Goal: Information Seeking & Learning: Learn about a topic

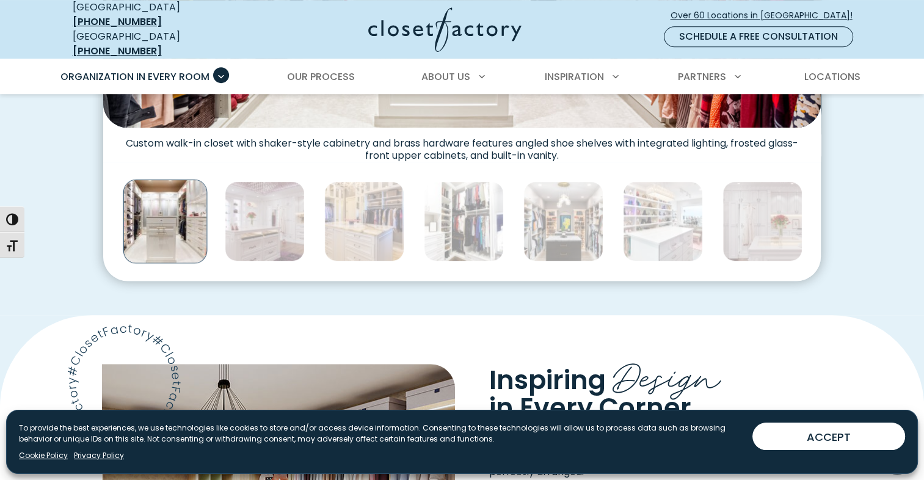
scroll to position [672, 0]
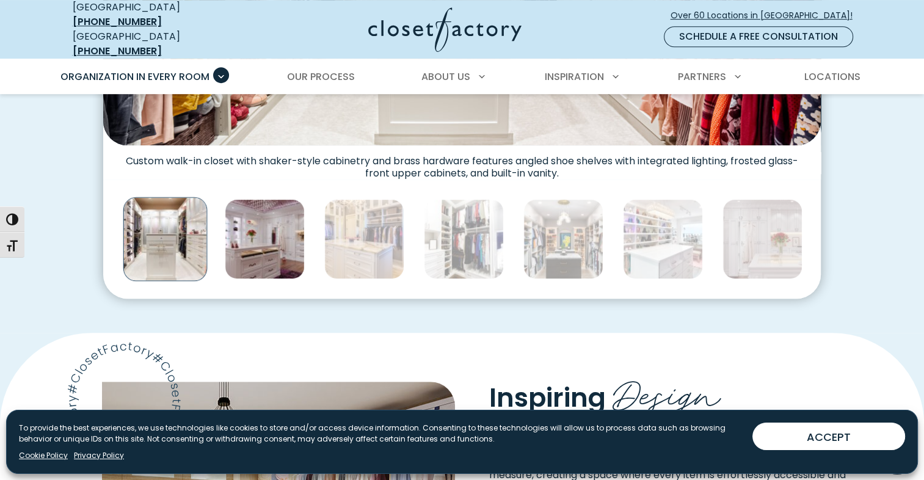
click at [263, 219] on img "Thumbnail Gallery" at bounding box center [265, 239] width 80 height 80
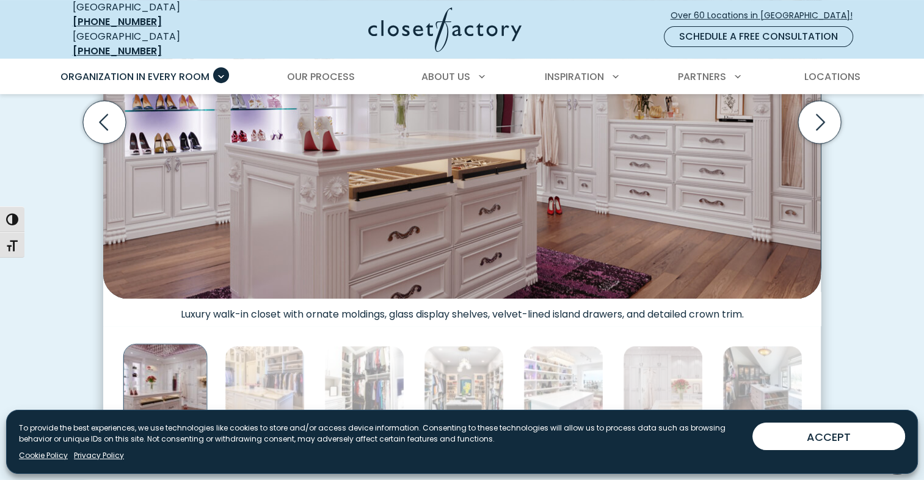
scroll to position [488, 0]
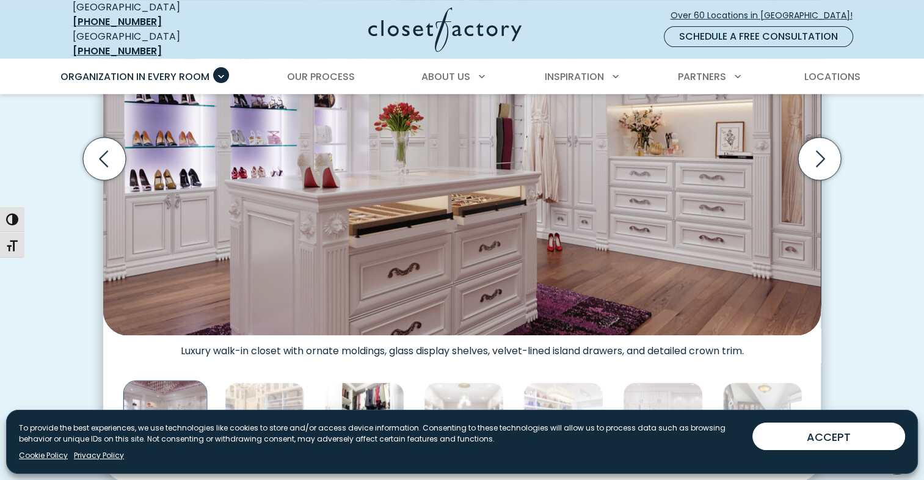
click at [366, 382] on img "Thumbnail Gallery" at bounding box center [364, 422] width 80 height 80
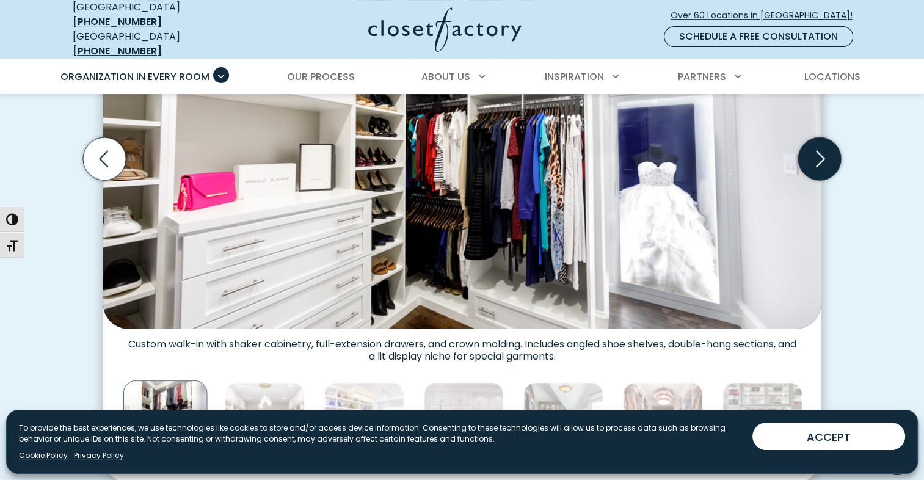
click at [824, 144] on icon "Next slide" at bounding box center [819, 158] width 43 height 43
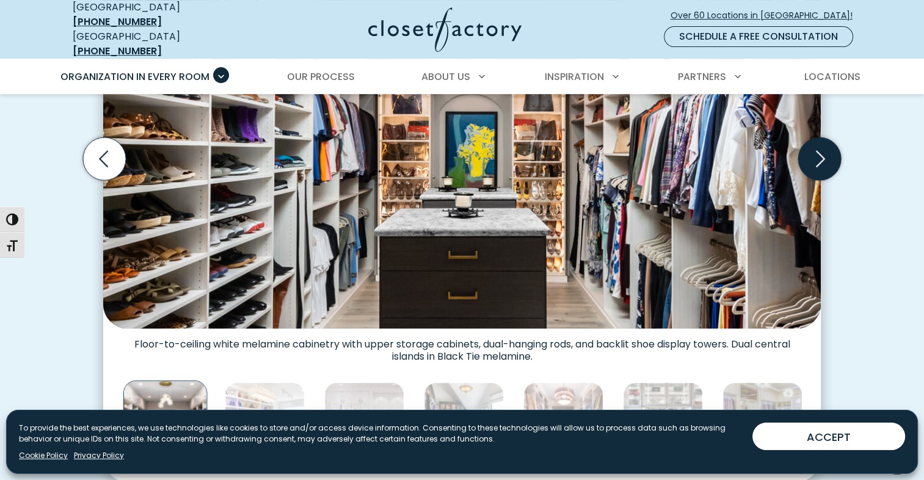
click at [824, 144] on icon "Next slide" at bounding box center [819, 158] width 43 height 43
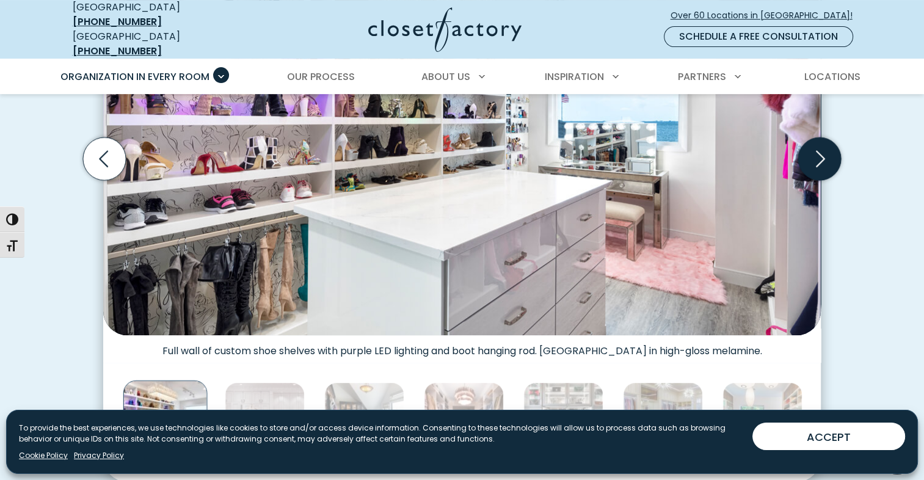
click at [824, 144] on icon "Next slide" at bounding box center [819, 158] width 43 height 43
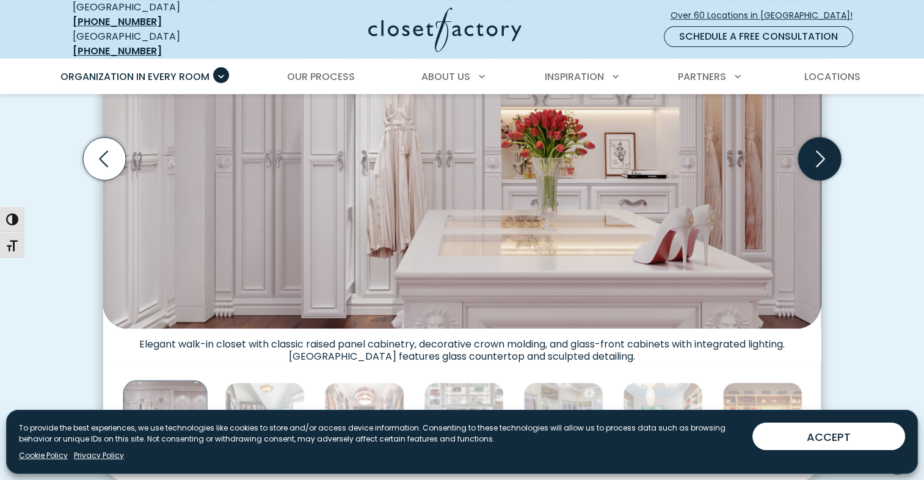
click at [824, 144] on icon "Next slide" at bounding box center [819, 158] width 43 height 43
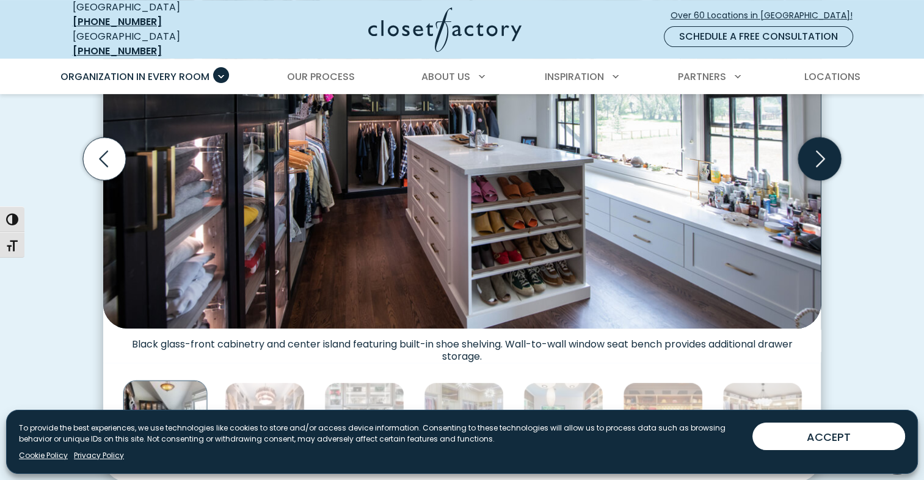
click at [824, 144] on icon "Next slide" at bounding box center [819, 158] width 43 height 43
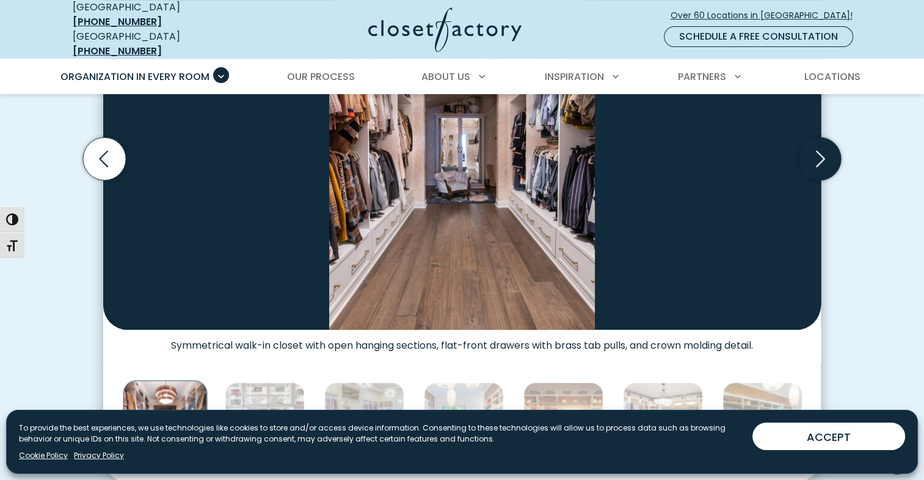
click at [824, 144] on icon "Next slide" at bounding box center [819, 158] width 43 height 43
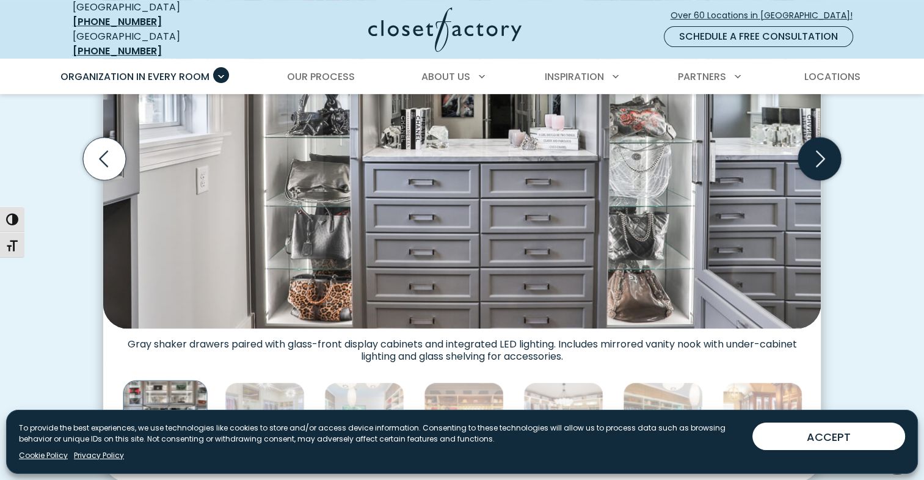
click at [824, 144] on icon "Next slide" at bounding box center [819, 158] width 43 height 43
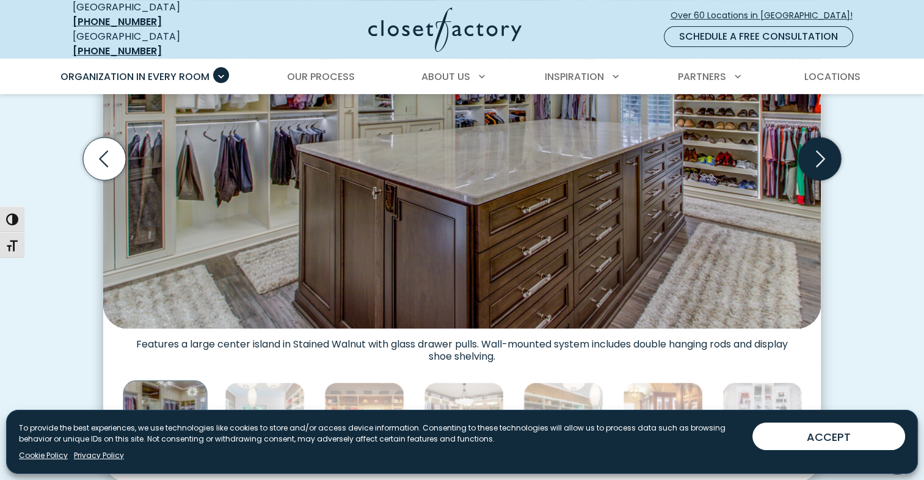
click at [824, 143] on icon "Next slide" at bounding box center [819, 158] width 43 height 43
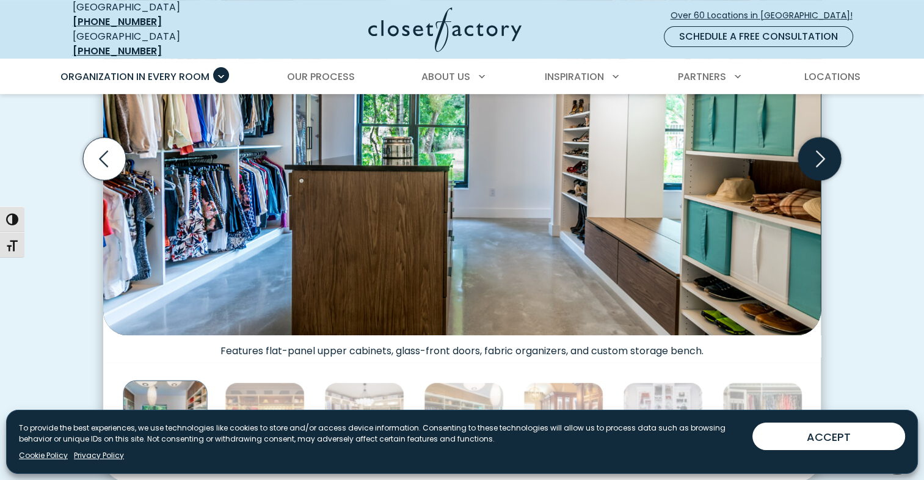
click at [824, 143] on icon "Next slide" at bounding box center [819, 158] width 43 height 43
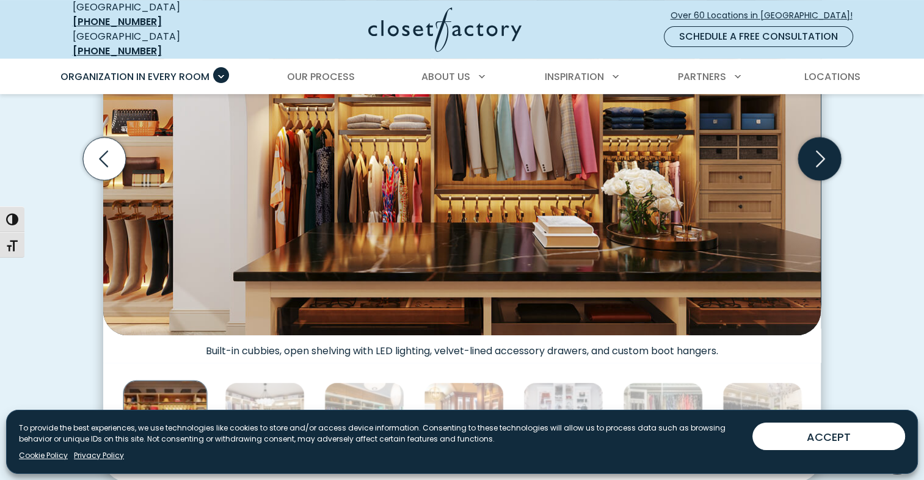
click at [824, 143] on icon "Next slide" at bounding box center [819, 158] width 43 height 43
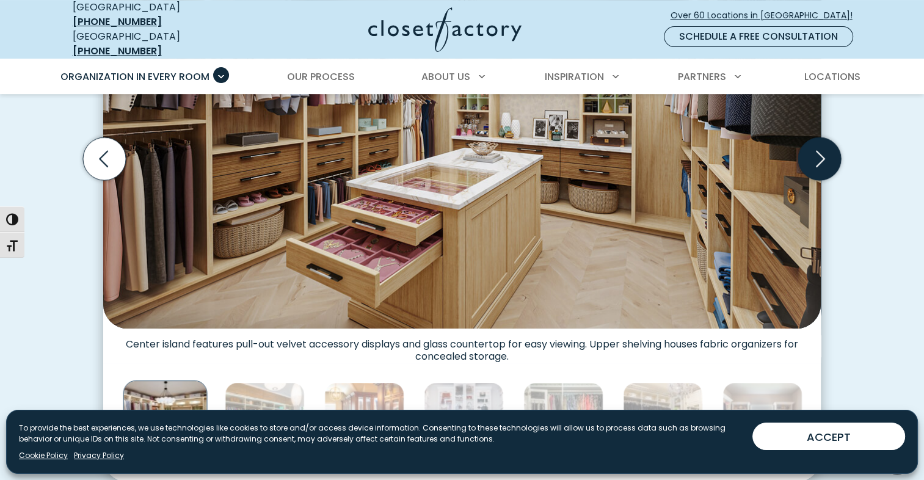
click at [824, 143] on icon "Next slide" at bounding box center [819, 158] width 43 height 43
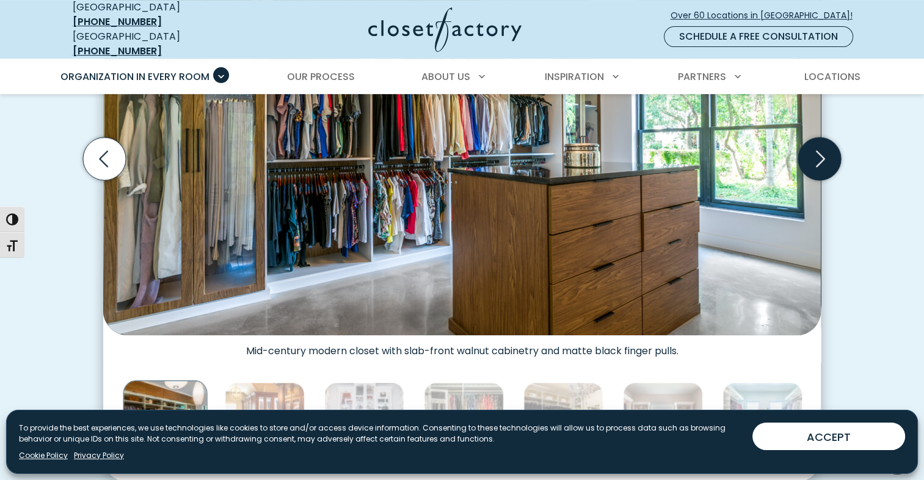
click at [824, 143] on icon "Next slide" at bounding box center [819, 158] width 43 height 43
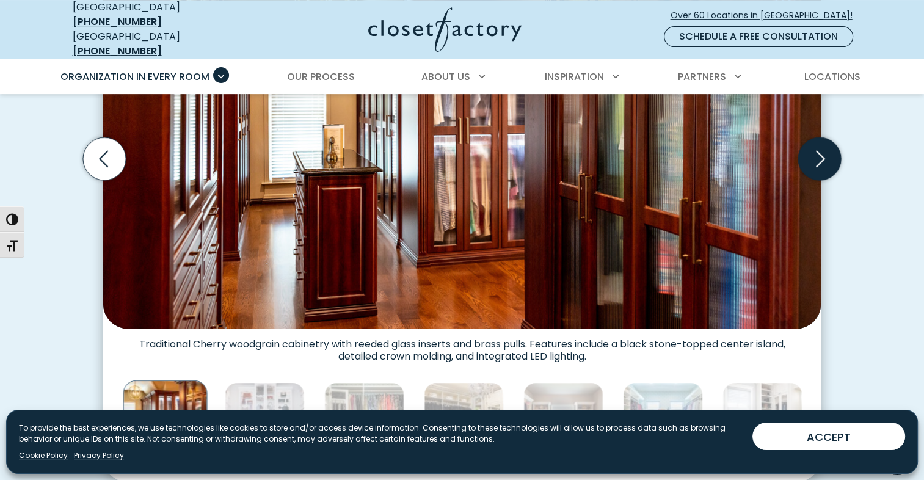
click at [824, 143] on icon "Next slide" at bounding box center [819, 158] width 43 height 43
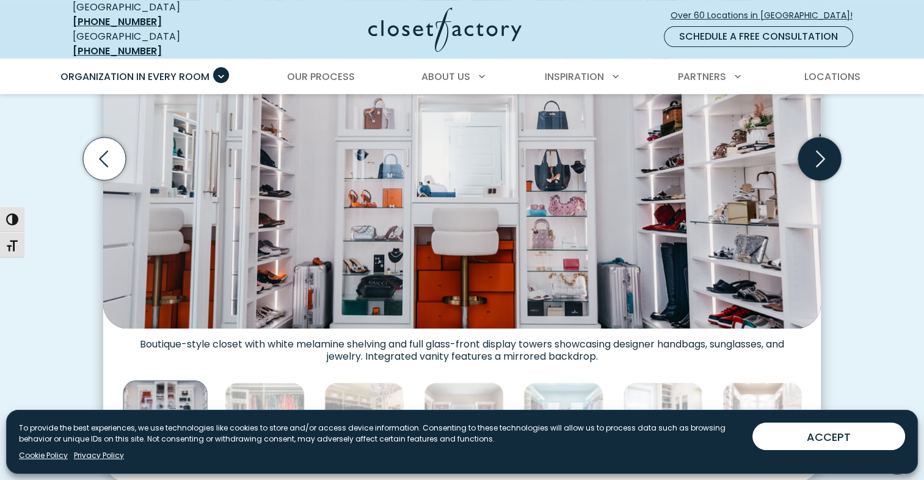
click at [824, 143] on icon "Next slide" at bounding box center [819, 158] width 43 height 43
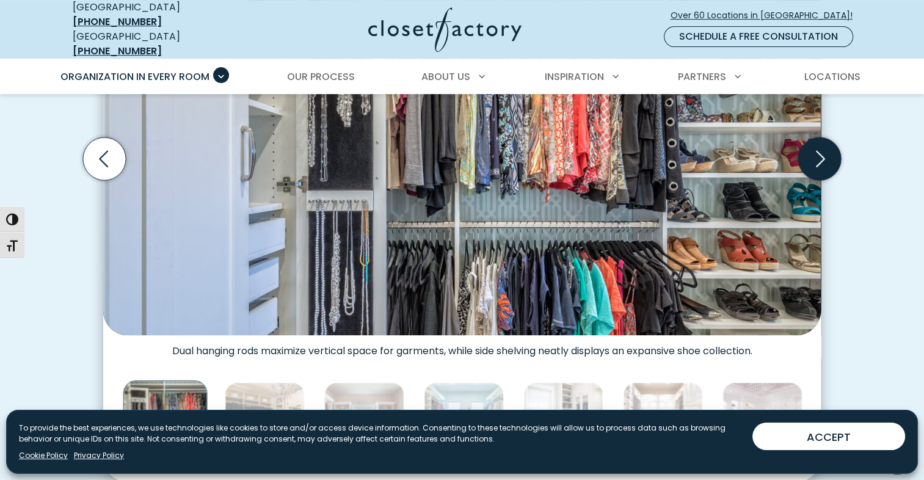
click at [824, 143] on icon "Next slide" at bounding box center [819, 158] width 43 height 43
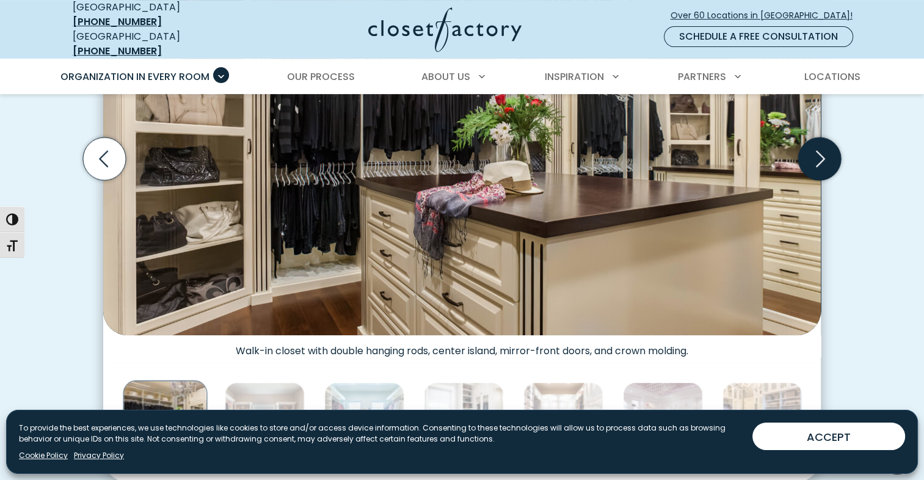
click at [824, 143] on icon "Next slide" at bounding box center [819, 158] width 43 height 43
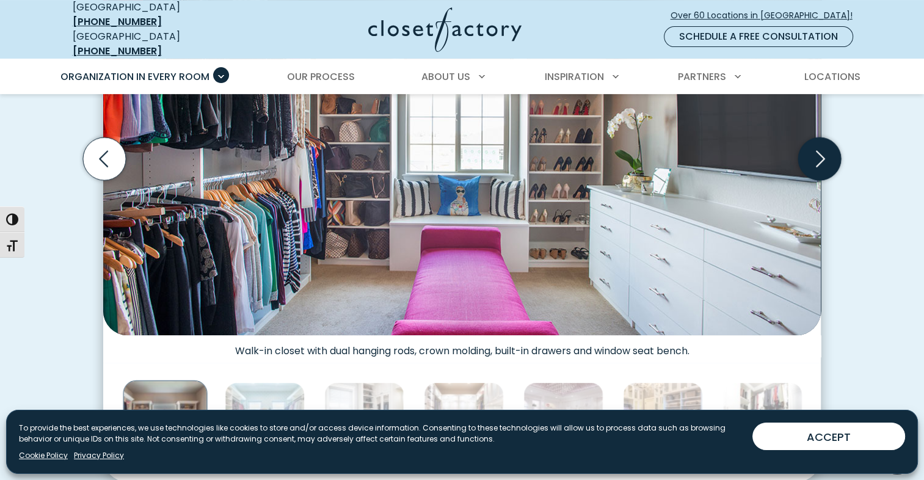
click at [824, 143] on icon "Next slide" at bounding box center [819, 158] width 43 height 43
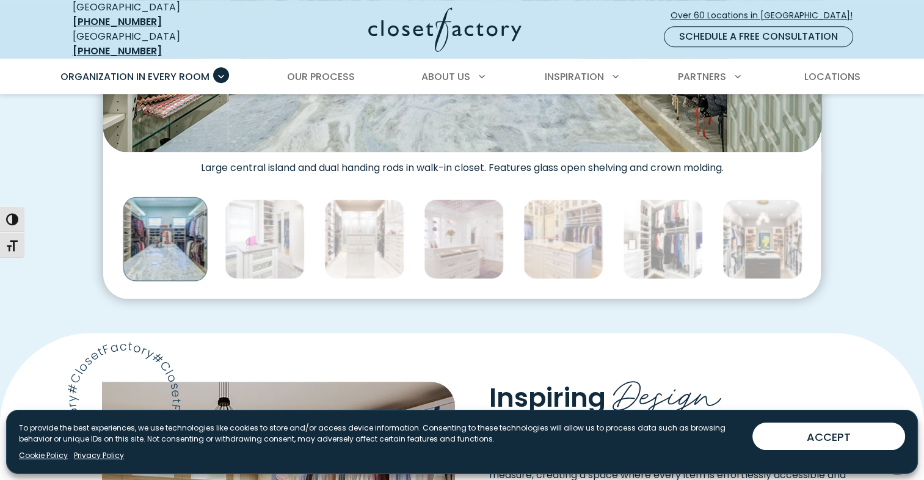
scroll to position [611, 0]
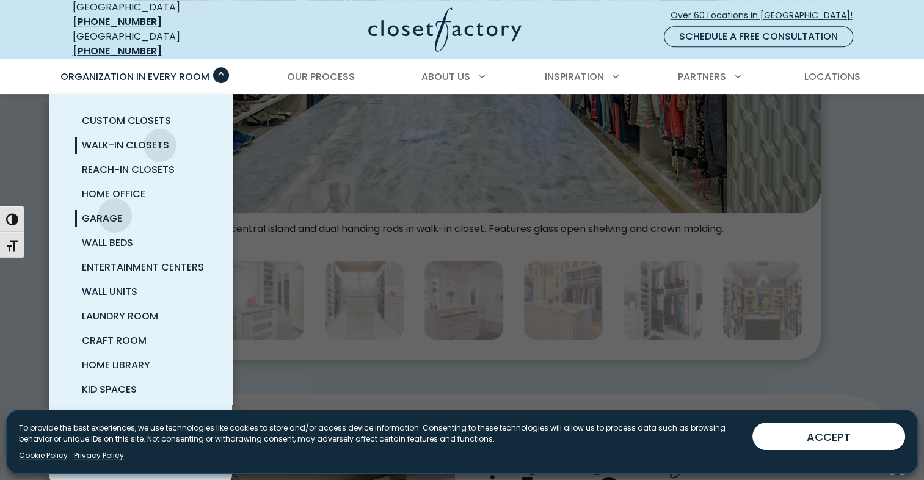
click at [115, 211] on span "Garage" at bounding box center [102, 218] width 40 height 14
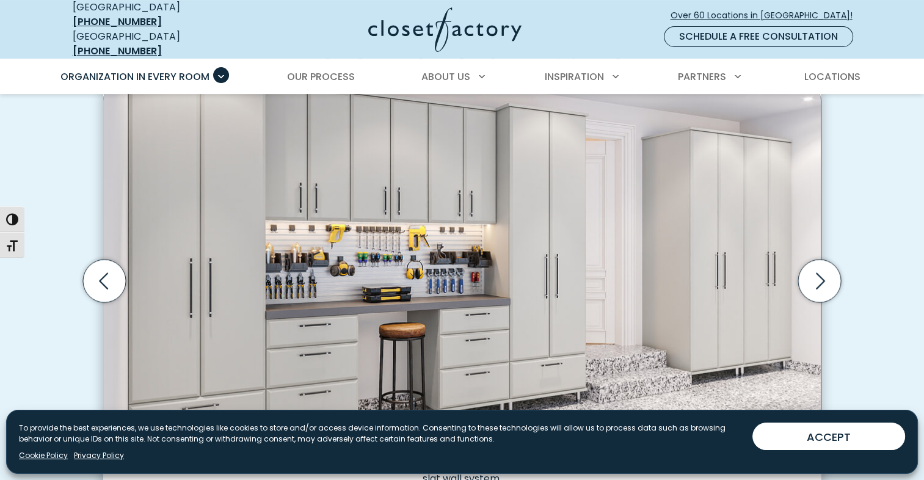
scroll to position [427, 0]
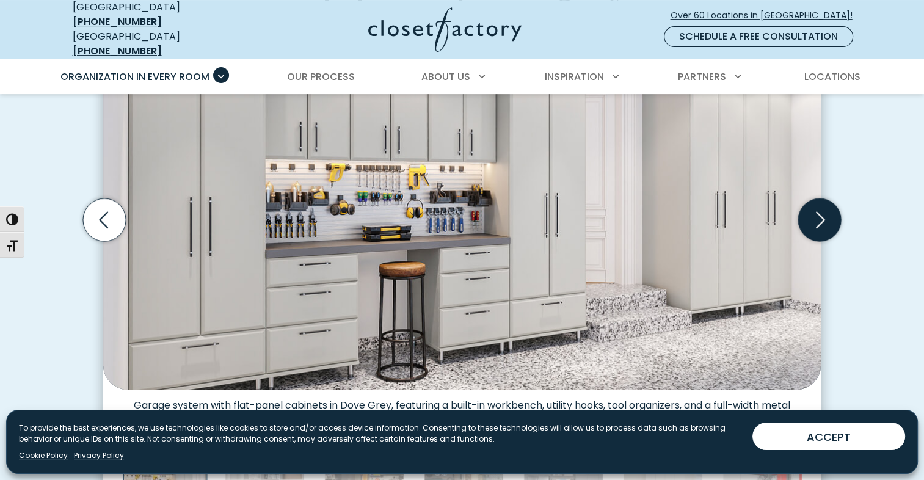
click at [823, 212] on icon "Next slide" at bounding box center [819, 219] width 43 height 43
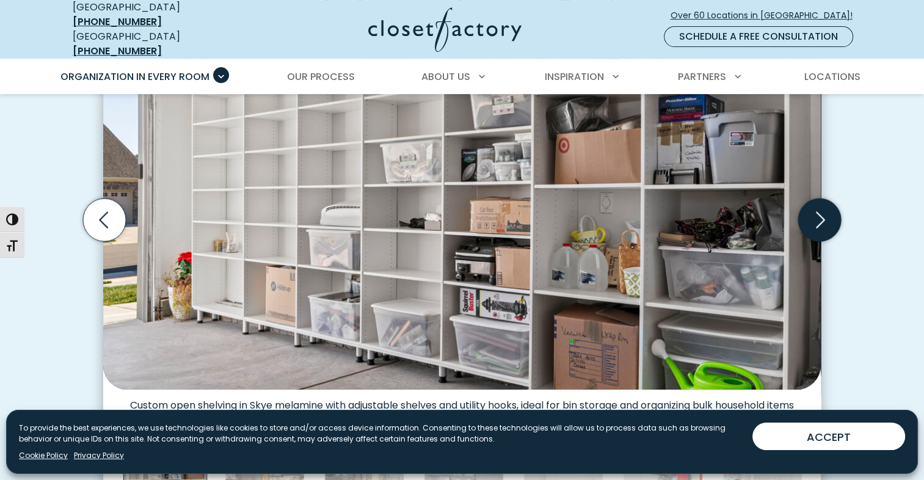
click at [823, 212] on icon "Next slide" at bounding box center [819, 219] width 43 height 43
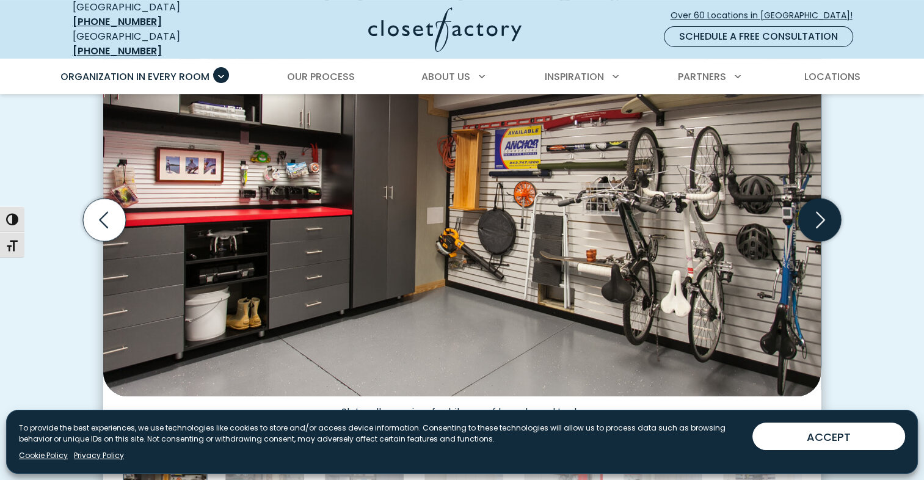
click at [822, 209] on icon "Next slide" at bounding box center [819, 219] width 43 height 43
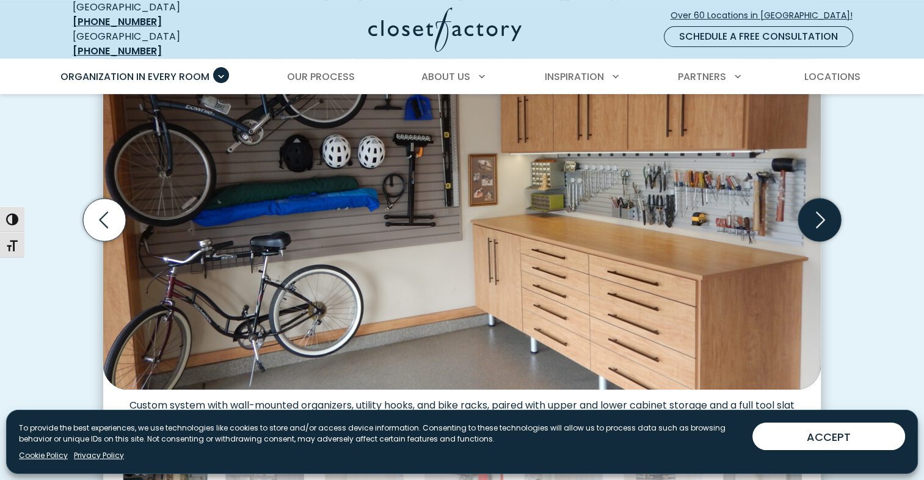
click at [822, 209] on icon "Next slide" at bounding box center [819, 219] width 43 height 43
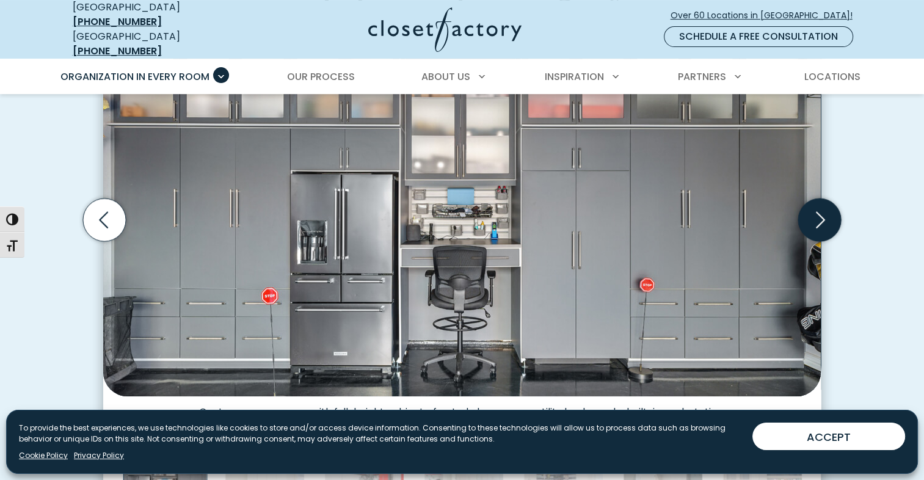
click at [822, 209] on icon "Next slide" at bounding box center [819, 219] width 43 height 43
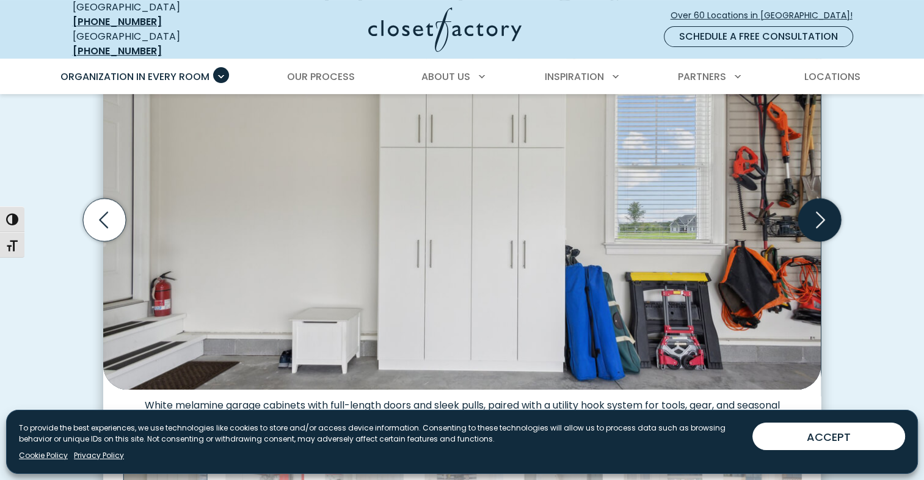
click at [822, 209] on icon "Next slide" at bounding box center [819, 219] width 43 height 43
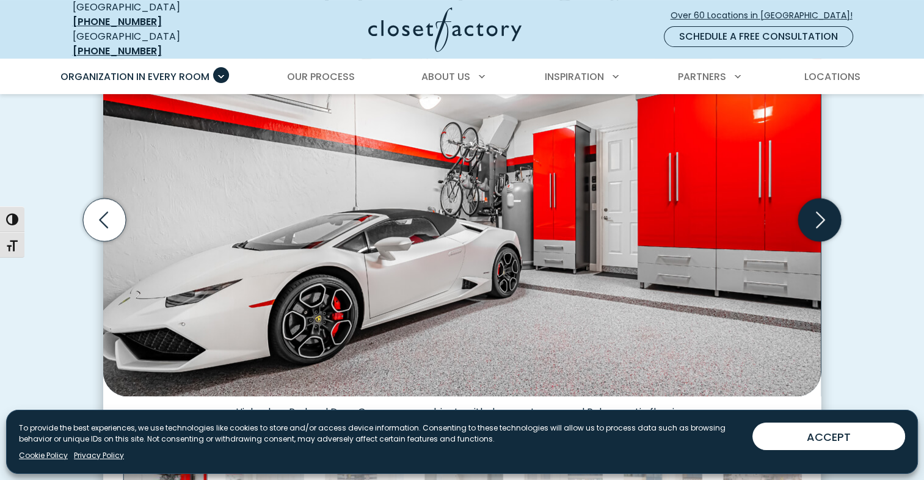
click at [822, 209] on icon "Next slide" at bounding box center [819, 219] width 43 height 43
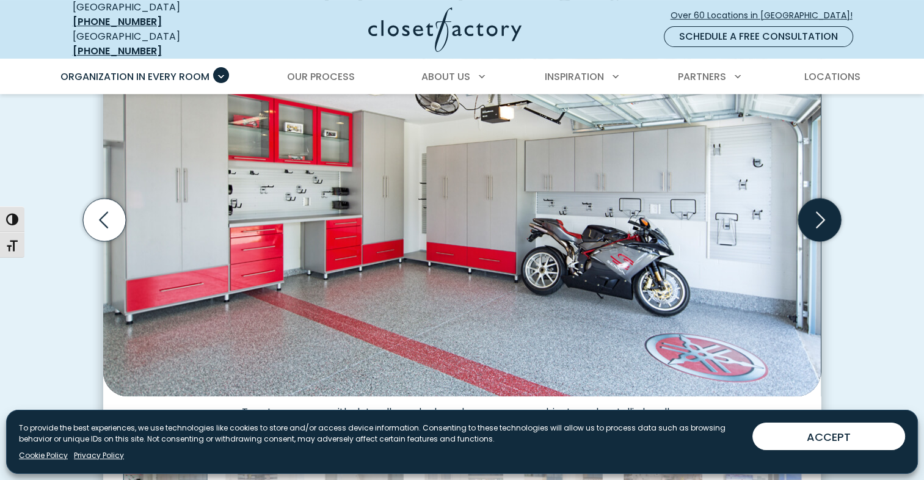
click at [822, 209] on icon "Next slide" at bounding box center [819, 219] width 43 height 43
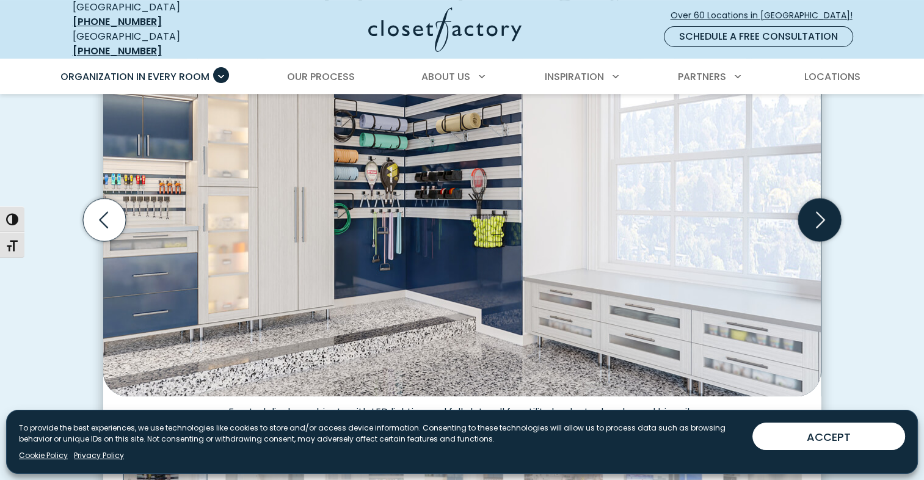
click at [822, 209] on icon "Next slide" at bounding box center [819, 219] width 43 height 43
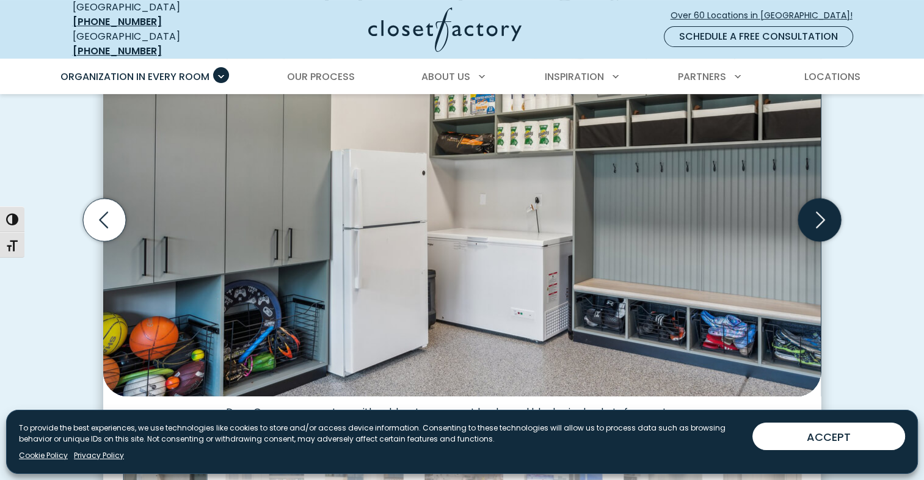
click at [822, 209] on icon "Next slide" at bounding box center [819, 219] width 43 height 43
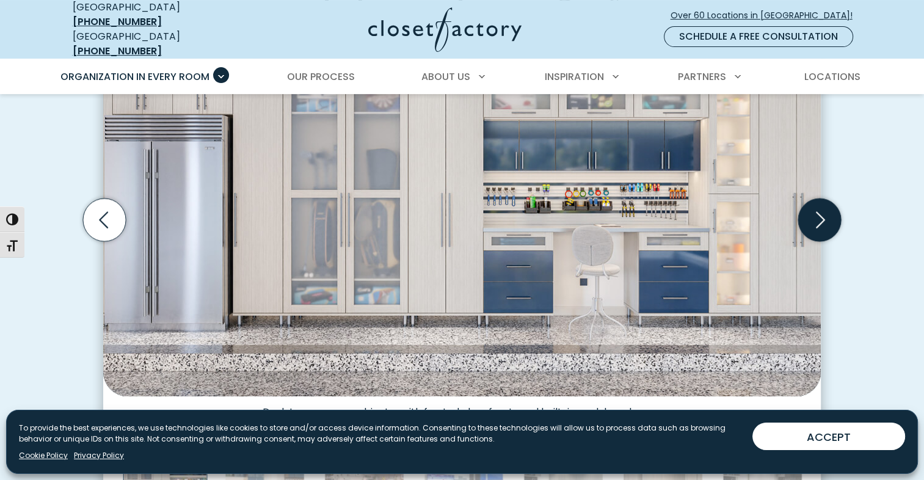
click at [822, 209] on icon "Next slide" at bounding box center [819, 219] width 43 height 43
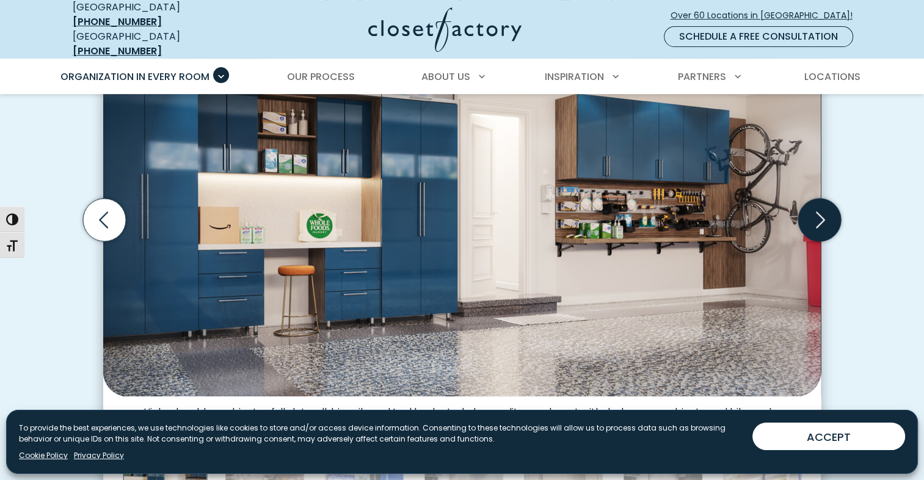
click at [822, 209] on icon "Next slide" at bounding box center [819, 219] width 43 height 43
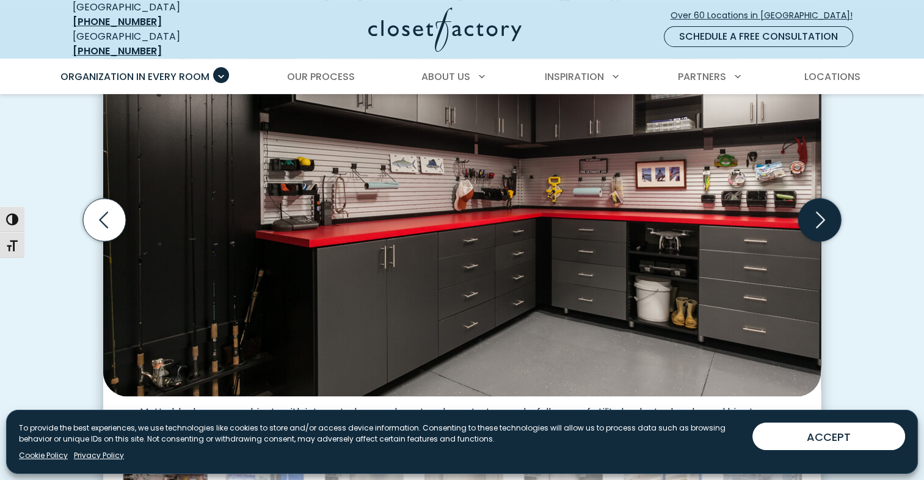
click at [822, 209] on icon "Next slide" at bounding box center [819, 219] width 43 height 43
